Goal: Check status

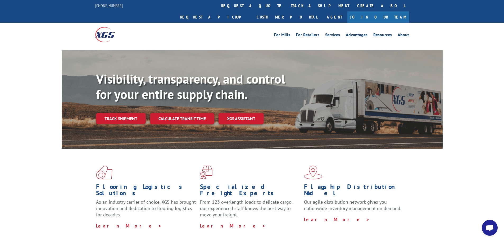
drag, startPoint x: 138, startPoint y: 48, endPoint x: 143, endPoint y: 51, distance: 4.9
click at [287, 7] on link "track a shipment" at bounding box center [320, 5] width 66 height 11
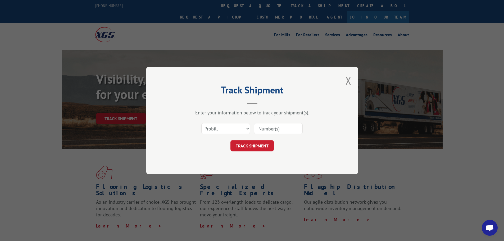
click at [268, 130] on input at bounding box center [278, 128] width 49 height 11
click at [246, 129] on select "Select category... Probill BOL PO" at bounding box center [225, 128] width 49 height 11
click at [267, 132] on input at bounding box center [278, 128] width 49 height 11
paste input "17402252"
type input "17402252"
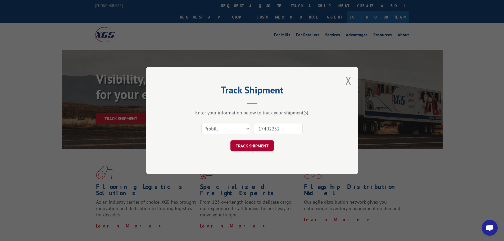
click at [266, 144] on button "TRACK SHIPMENT" at bounding box center [252, 145] width 43 height 11
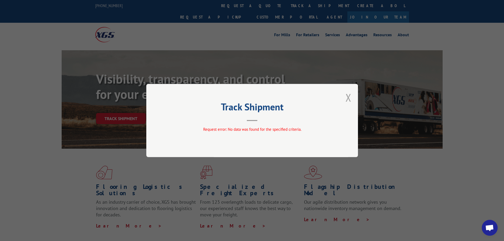
click at [348, 96] on button "Close modal" at bounding box center [349, 98] width 6 height 14
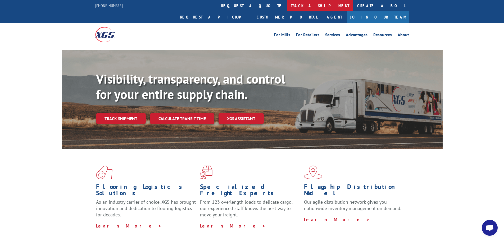
click at [287, 4] on link "track a shipment" at bounding box center [320, 5] width 66 height 11
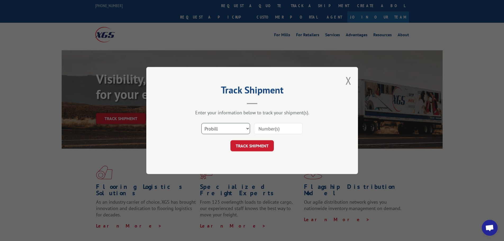
click at [229, 128] on select "Select category... Probill BOL PO" at bounding box center [225, 128] width 49 height 11
select select "bol"
click at [201, 123] on select "Select category... Probill BOL PO" at bounding box center [225, 128] width 49 height 11
click at [274, 126] on input at bounding box center [278, 128] width 49 height 11
paste input "17402252"
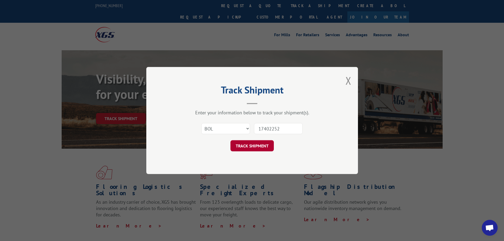
type input "17402252"
click at [261, 148] on button "TRACK SHIPMENT" at bounding box center [252, 145] width 43 height 11
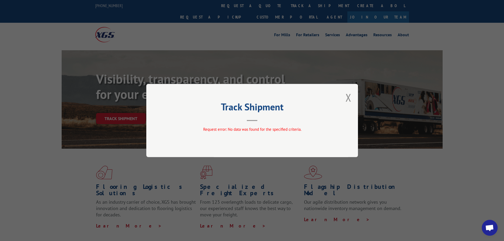
click at [344, 97] on div "Track Shipment Request error: No data was found for the specified criteria." at bounding box center [252, 120] width 212 height 73
click at [347, 96] on button "Close modal" at bounding box center [349, 98] width 6 height 14
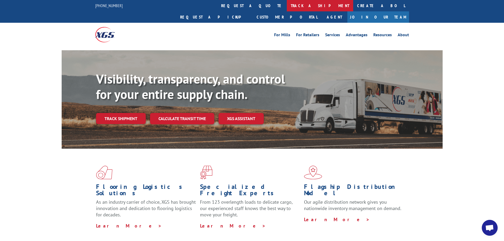
click at [287, 4] on link "track a shipment" at bounding box center [320, 5] width 66 height 11
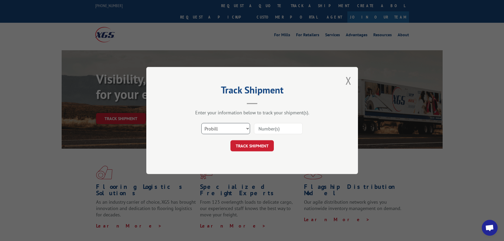
drag, startPoint x: 224, startPoint y: 125, endPoint x: 225, endPoint y: 128, distance: 2.9
click at [224, 125] on select "Select category... Probill BOL PO" at bounding box center [225, 128] width 49 height 11
select select "po"
click at [201, 123] on select "Select category... Probill BOL PO" at bounding box center [225, 128] width 49 height 11
drag, startPoint x: 272, startPoint y: 126, endPoint x: 272, endPoint y: 129, distance: 3.2
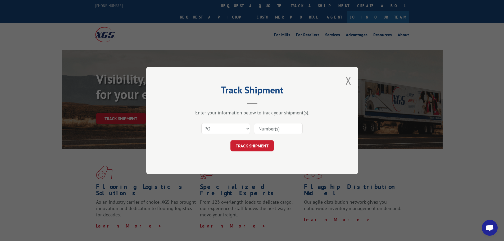
click at [272, 126] on input at bounding box center [278, 128] width 49 height 11
paste input "17402252"
type input "17402252"
click at [263, 145] on button "TRACK SHIPMENT" at bounding box center [252, 145] width 43 height 11
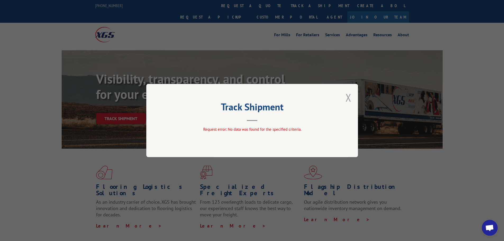
click at [348, 97] on button "Close modal" at bounding box center [349, 98] width 6 height 14
